Goal: Register for event/course

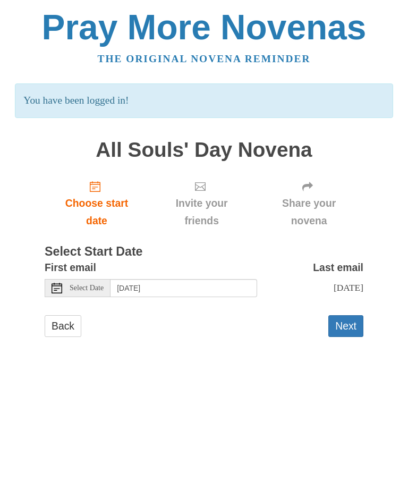
click at [95, 284] on span "Select Date" at bounding box center [87, 287] width 34 height 7
click at [203, 285] on input "Thursday, October 23rd" at bounding box center [184, 288] width 147 height 18
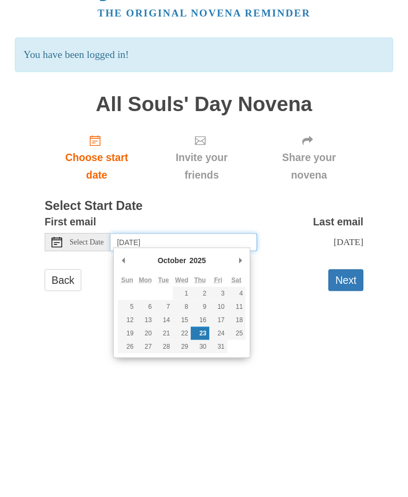
type input "Wednesday, October 22nd"
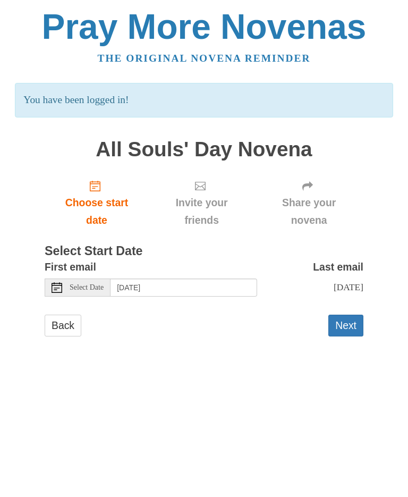
click at [353, 324] on button "Next" at bounding box center [345, 326] width 35 height 22
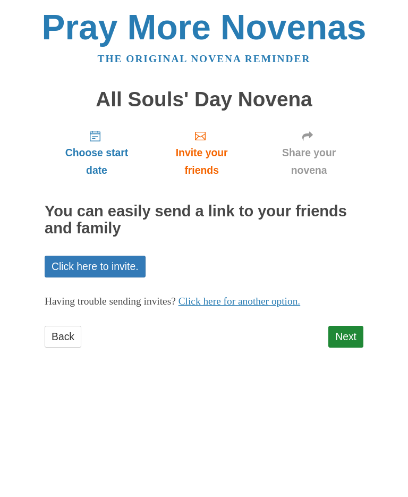
click at [345, 331] on link "Next" at bounding box center [345, 337] width 35 height 22
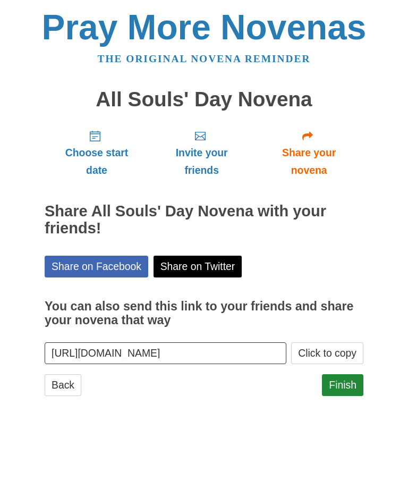
click at [345, 379] on link "Finish" at bounding box center [342, 385] width 41 height 22
